Goal: Navigation & Orientation: Find specific page/section

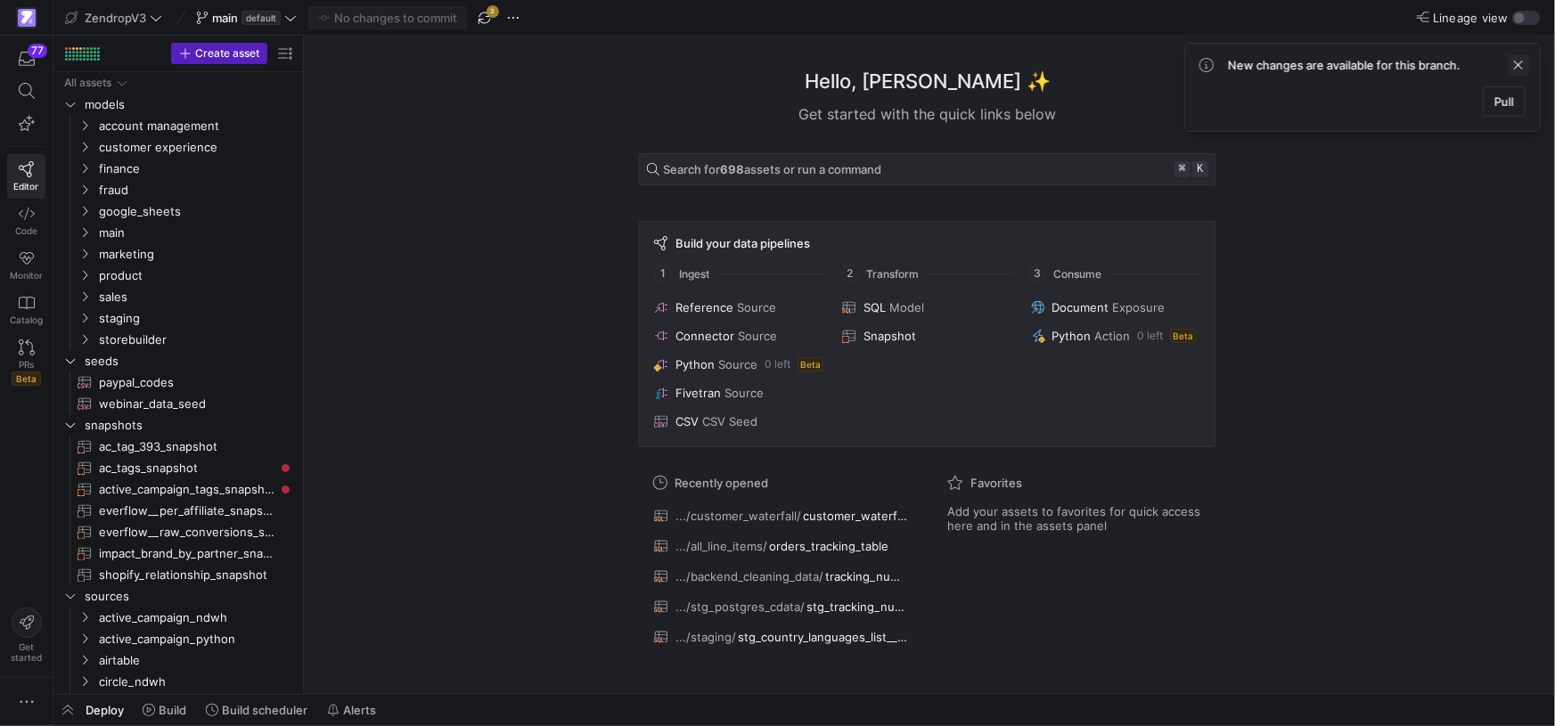
click at [1522, 63] on span at bounding box center [1518, 64] width 21 height 21
